Goal: Check status: Check status

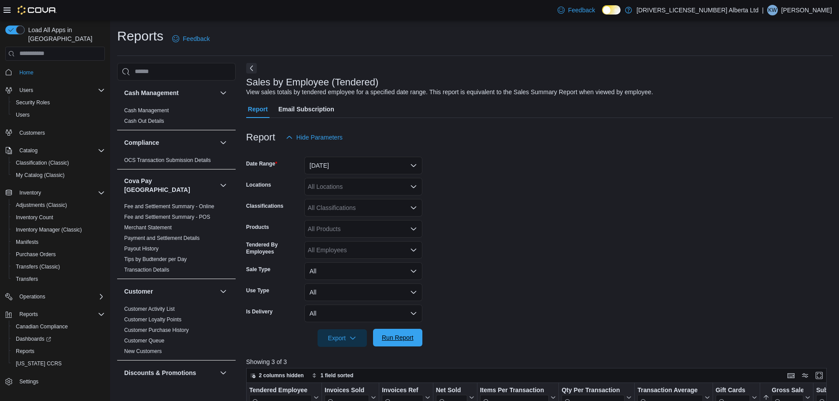
click at [410, 333] on span "Run Report" at bounding box center [398, 337] width 32 height 9
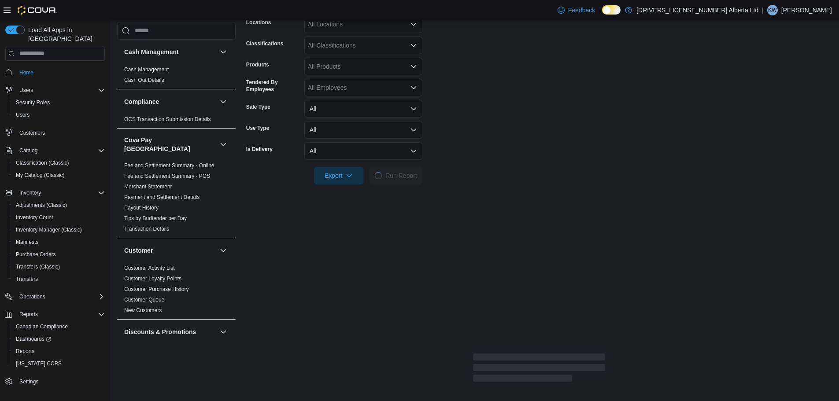
scroll to position [651, 0]
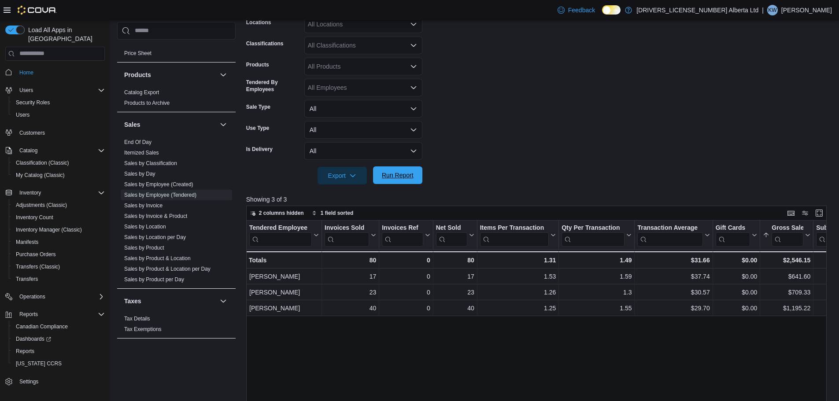
click at [392, 170] on span "Run Report" at bounding box center [397, 175] width 39 height 18
click at [418, 175] on button "Run Report" at bounding box center [397, 175] width 49 height 18
click at [164, 224] on link "Sales by Location" at bounding box center [145, 227] width 42 height 6
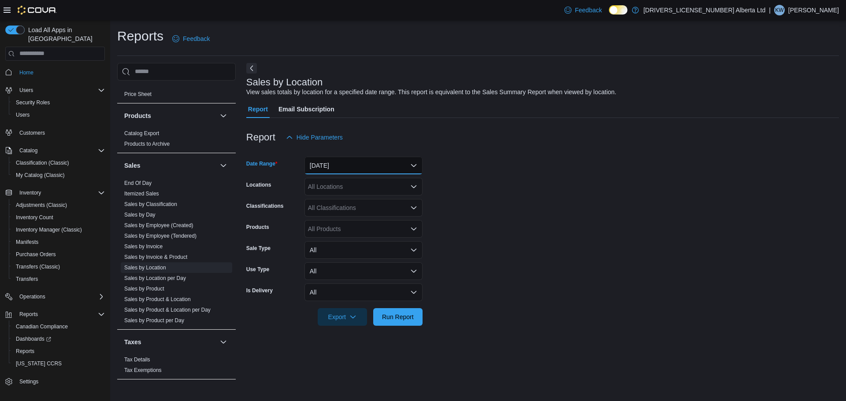
click at [388, 169] on button "[DATE]" at bounding box center [363, 166] width 118 height 18
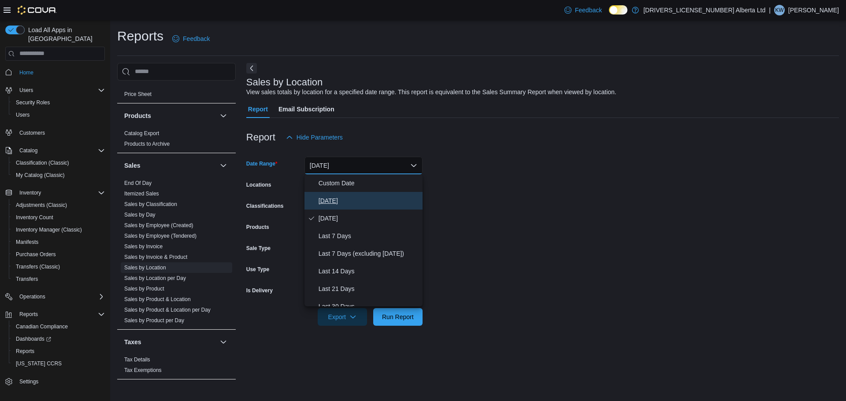
click at [384, 199] on span "[DATE]" at bounding box center [368, 201] width 100 height 11
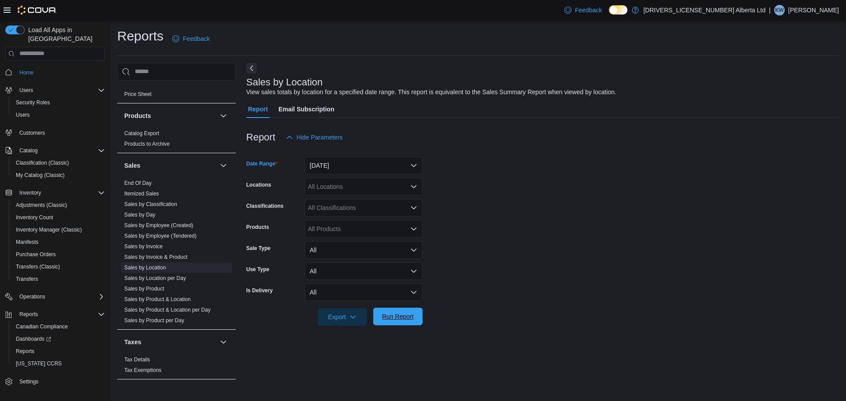
click at [401, 321] on span "Run Report" at bounding box center [398, 316] width 32 height 9
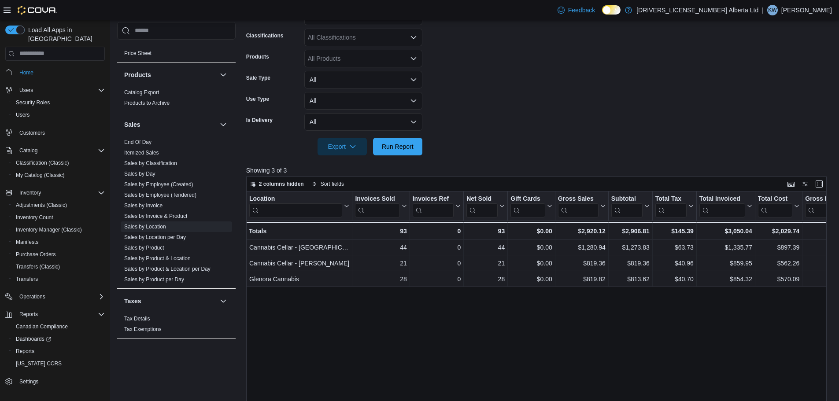
scroll to position [176, 0]
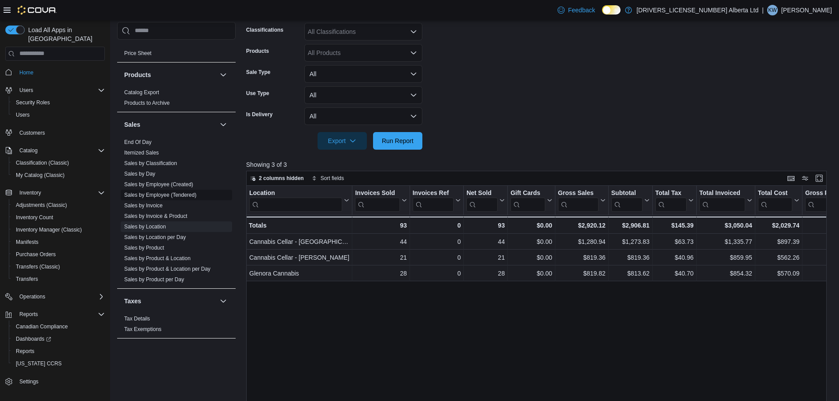
click at [177, 190] on span "Sales by Employee (Tendered)" at bounding box center [176, 195] width 111 height 11
click at [186, 192] on link "Sales by Employee (Tendered)" at bounding box center [160, 195] width 72 height 6
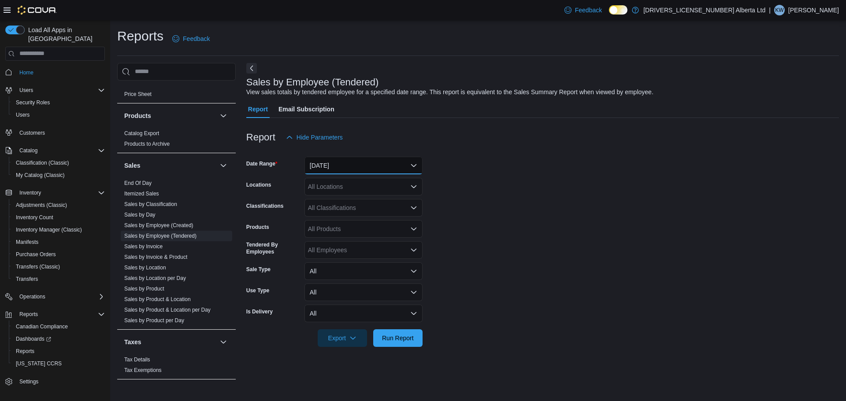
click at [355, 159] on button "[DATE]" at bounding box center [363, 166] width 118 height 18
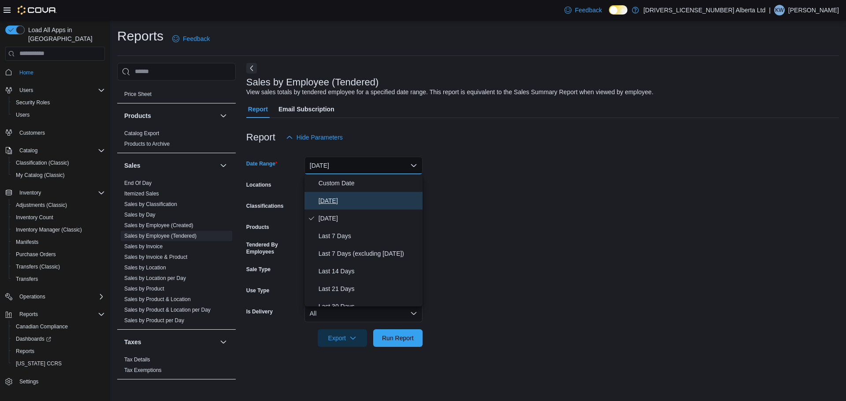
click at [351, 203] on span "[DATE]" at bounding box center [368, 201] width 100 height 11
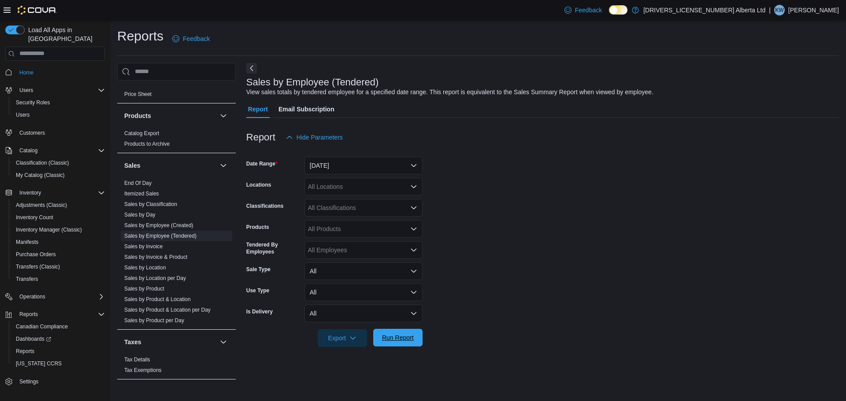
click at [395, 340] on span "Run Report" at bounding box center [398, 337] width 32 height 9
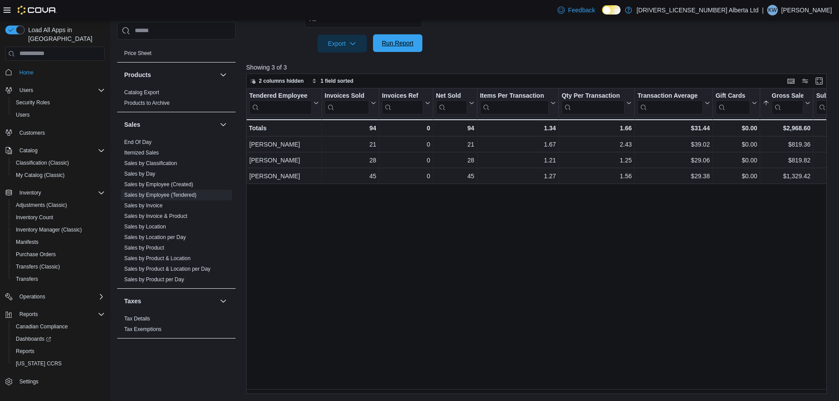
click at [393, 45] on span "Run Report" at bounding box center [398, 43] width 32 height 9
click at [398, 48] on span "Run Report" at bounding box center [397, 43] width 39 height 18
